Goal: Task Accomplishment & Management: Use online tool/utility

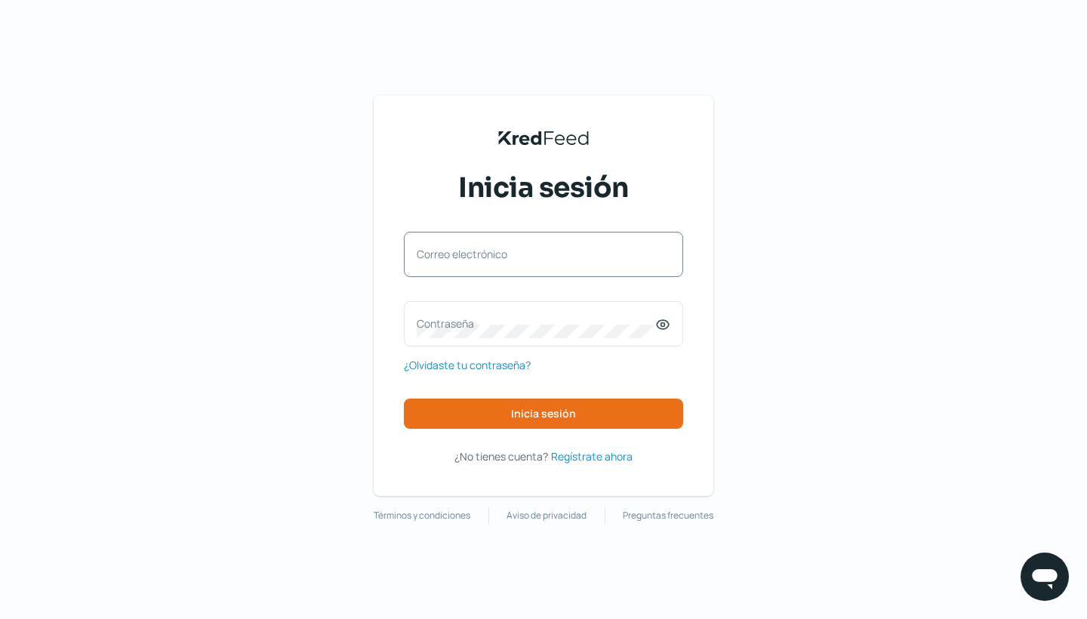
click at [445, 255] on label "Correo electrónico" at bounding box center [536, 254] width 239 height 14
click at [445, 255] on input "Correo electrónico" at bounding box center [544, 262] width 254 height 14
type input "[PERSON_NAME][EMAIL_ADDRESS][PERSON_NAME][DOMAIN_NAME]"
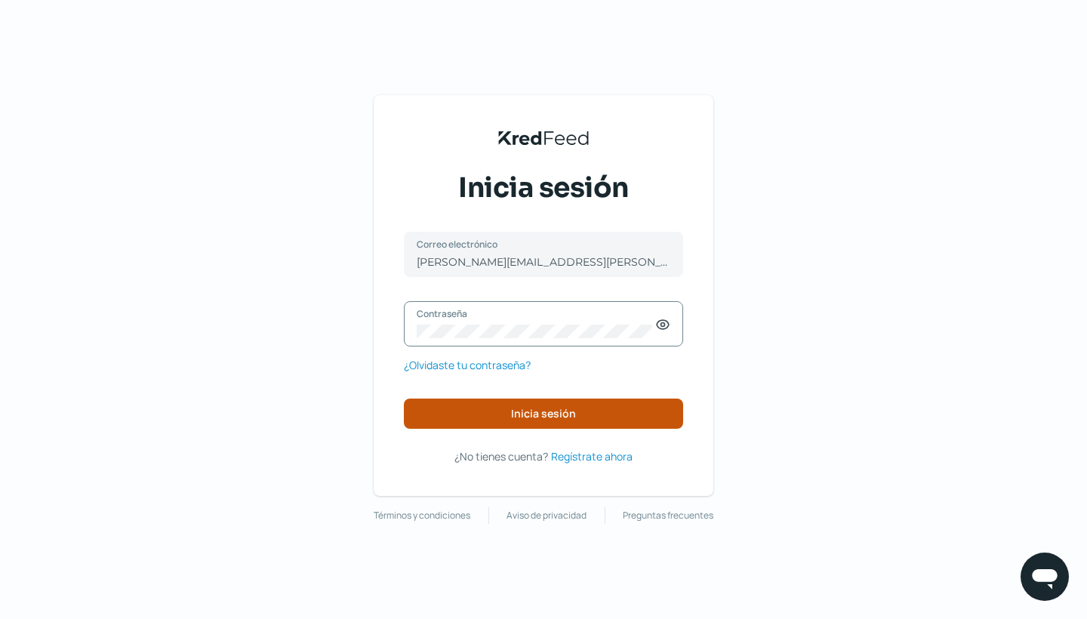
click at [531, 418] on span "Inicia sesión" at bounding box center [543, 413] width 65 height 11
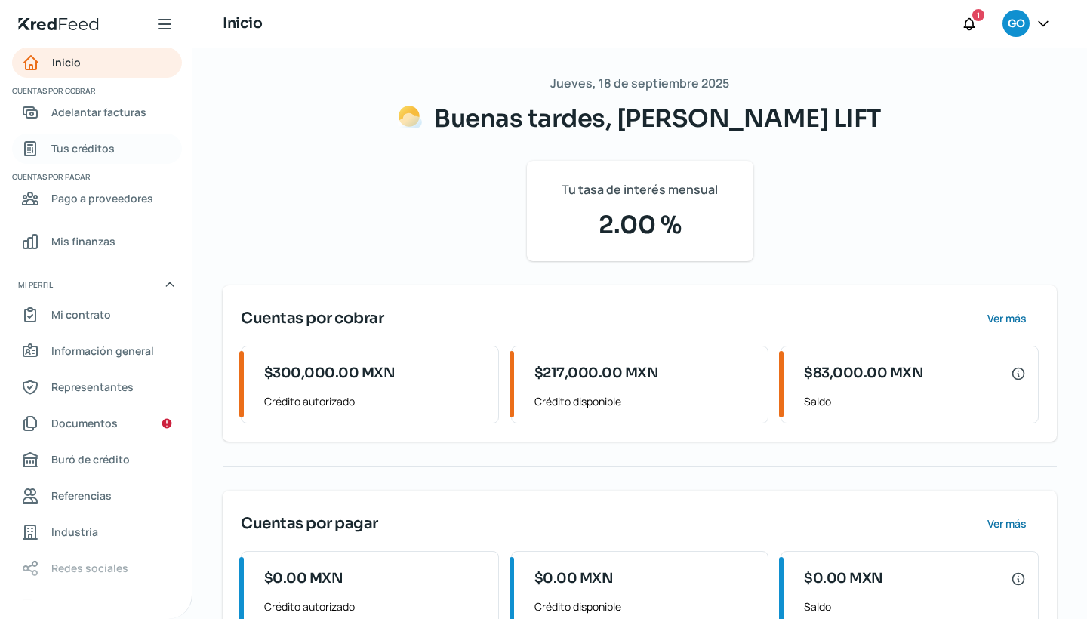
click at [103, 140] on span "Tus créditos" at bounding box center [82, 148] width 63 height 19
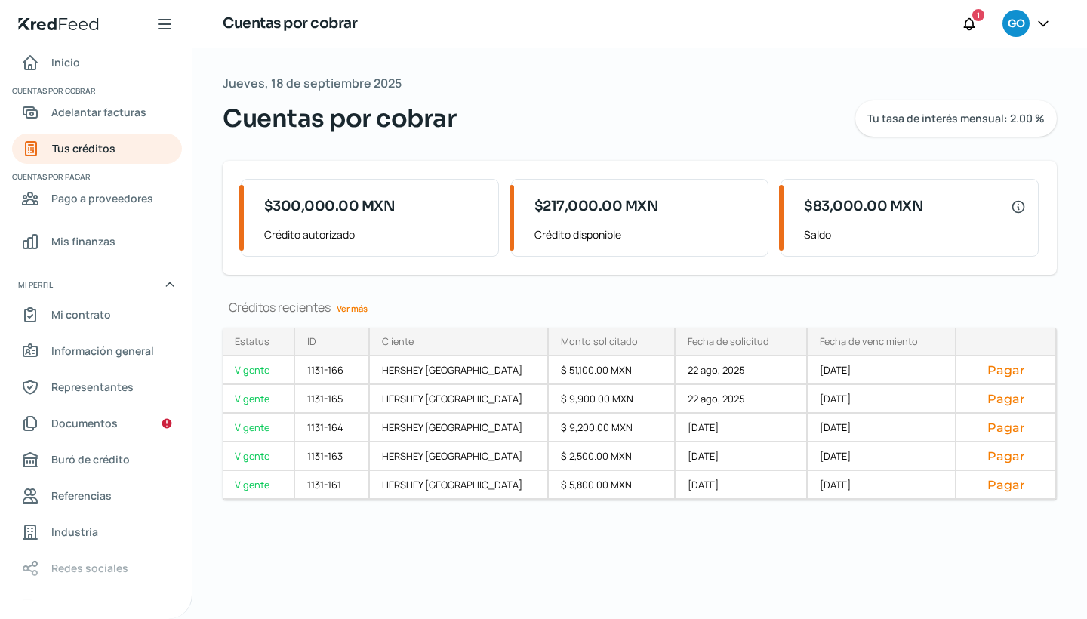
click at [365, 310] on link "Ver más" at bounding box center [352, 308] width 43 height 23
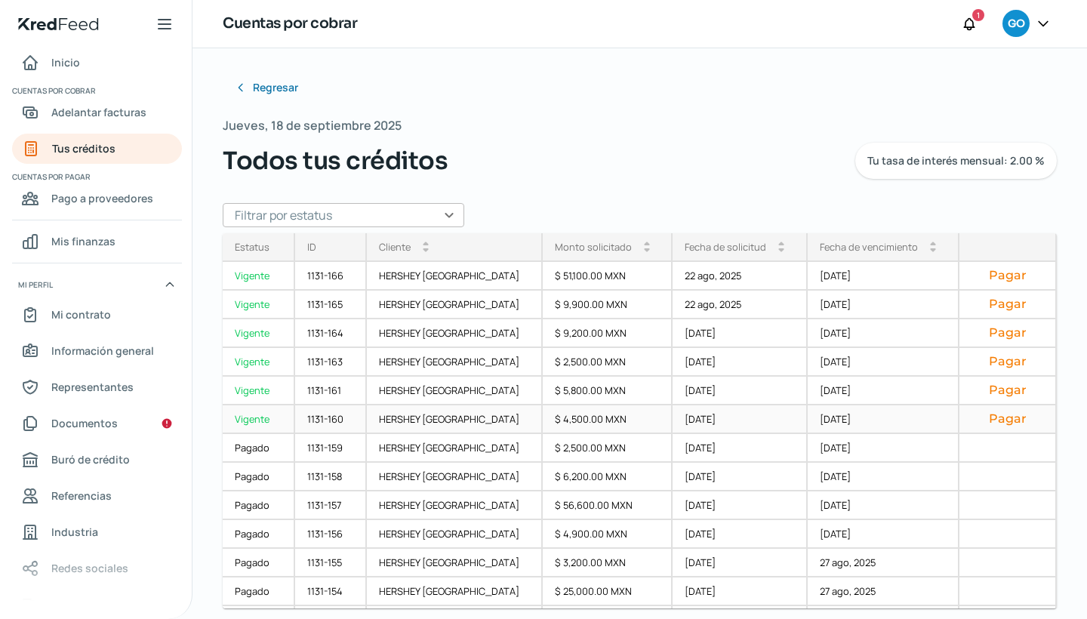
click at [553, 423] on div "$ 4,500.00 MXN" at bounding box center [608, 419] width 131 height 29
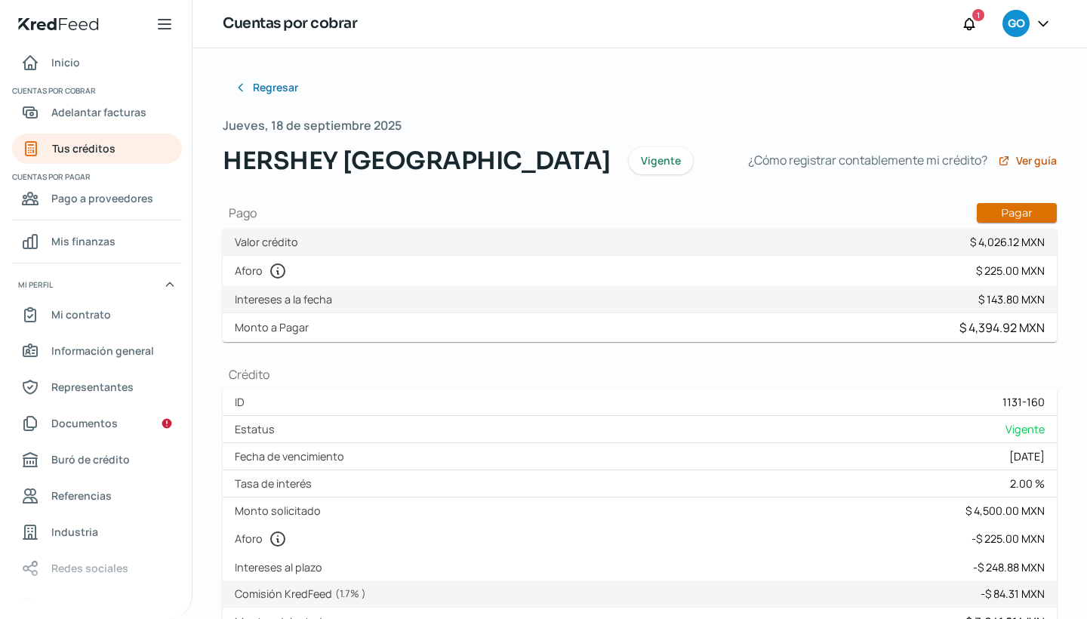
click at [1019, 210] on button "Pagar" at bounding box center [1017, 213] width 80 height 20
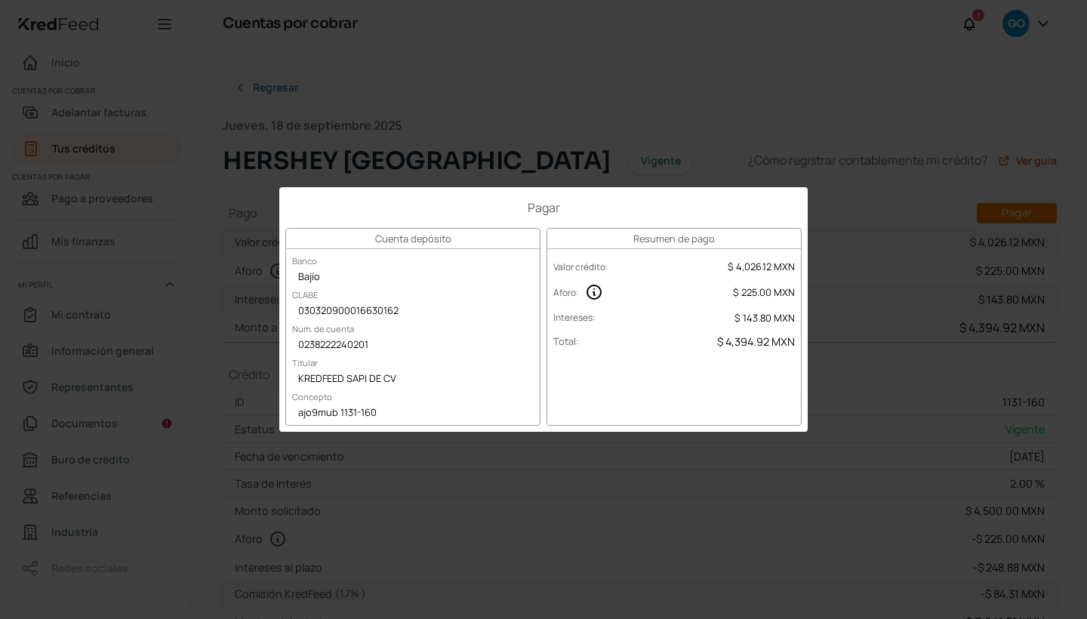
click at [643, 88] on div "Pagar Cuenta depósito Banco Bajío [PERSON_NAME] 030320900016630162 Núm. de cuen…" at bounding box center [543, 309] width 1087 height 619
